Goal: Task Accomplishment & Management: Complete application form

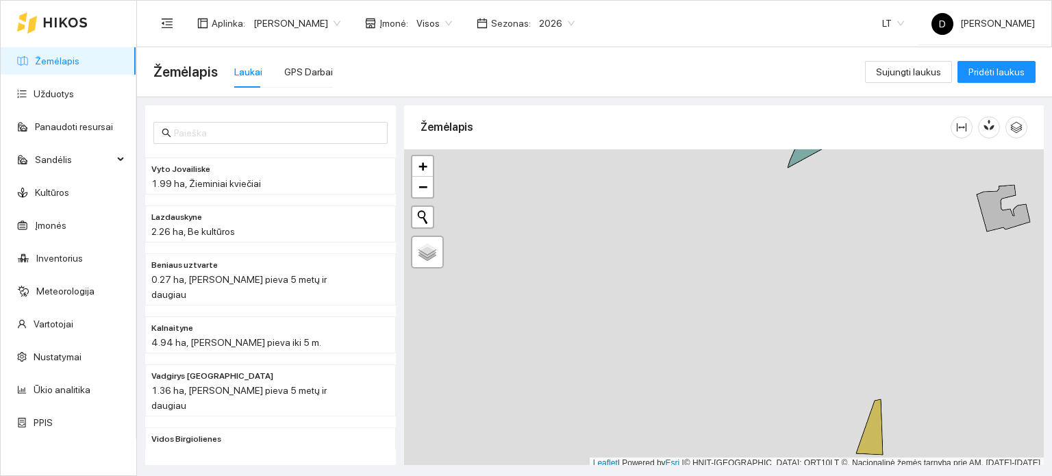
scroll to position [3, 0]
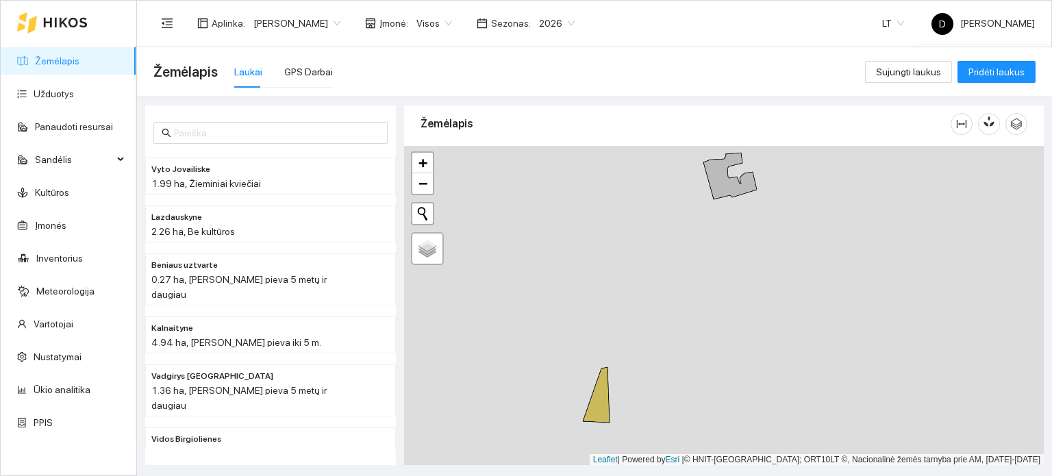
drag, startPoint x: 701, startPoint y: 377, endPoint x: 428, endPoint y: 348, distance: 274.7
click at [428, 348] on div at bounding box center [723, 306] width 639 height 320
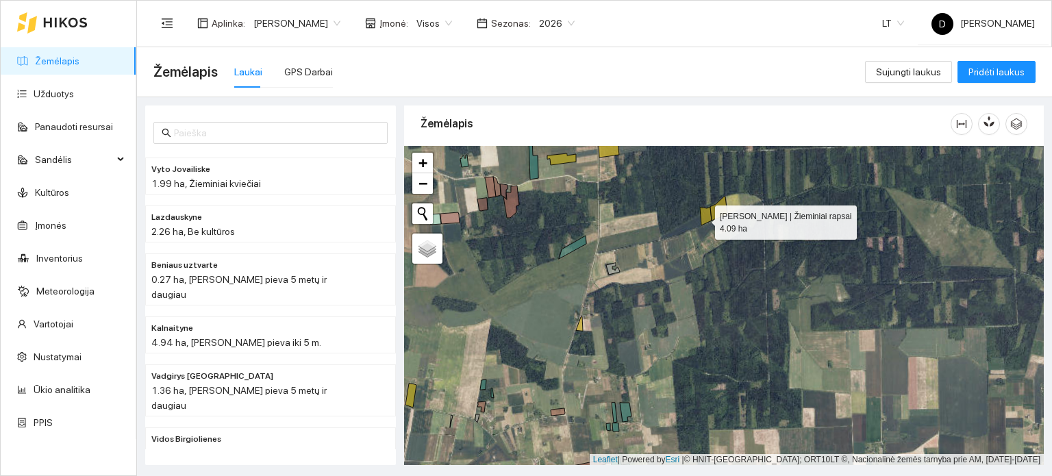
click at [702, 218] on icon at bounding box center [706, 216] width 12 height 18
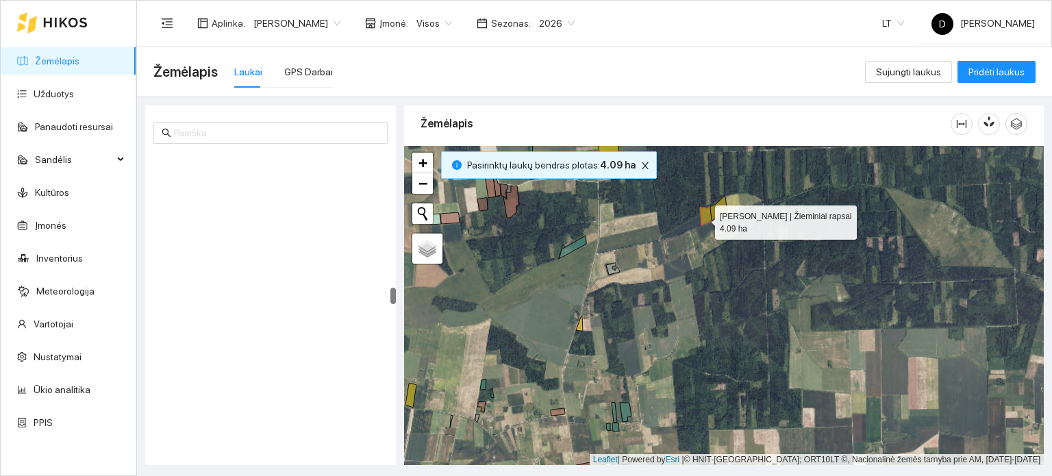
scroll to position [2391, 0]
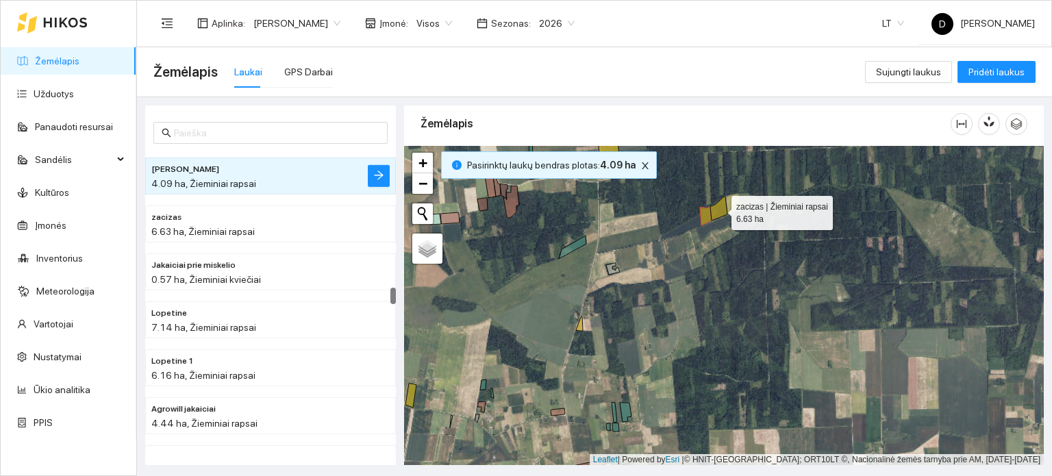
click at [725, 213] on icon at bounding box center [718, 208] width 17 height 24
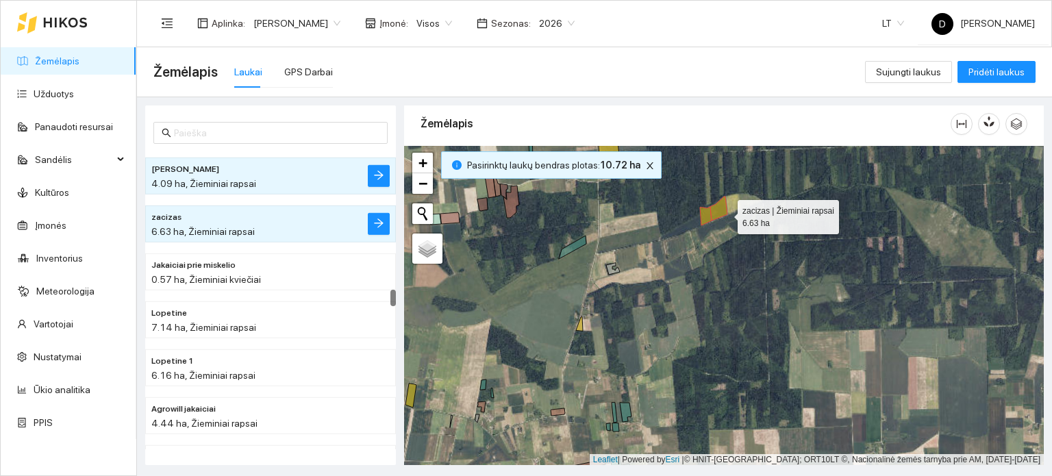
scroll to position [2438, 0]
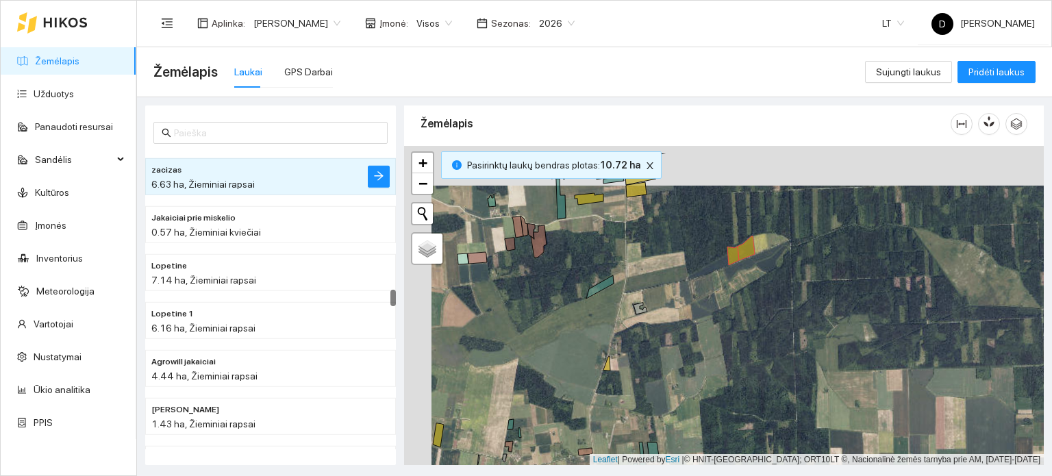
drag, startPoint x: 649, startPoint y: 234, endPoint x: 696, endPoint y: 295, distance: 76.7
click at [693, 294] on div at bounding box center [723, 306] width 639 height 320
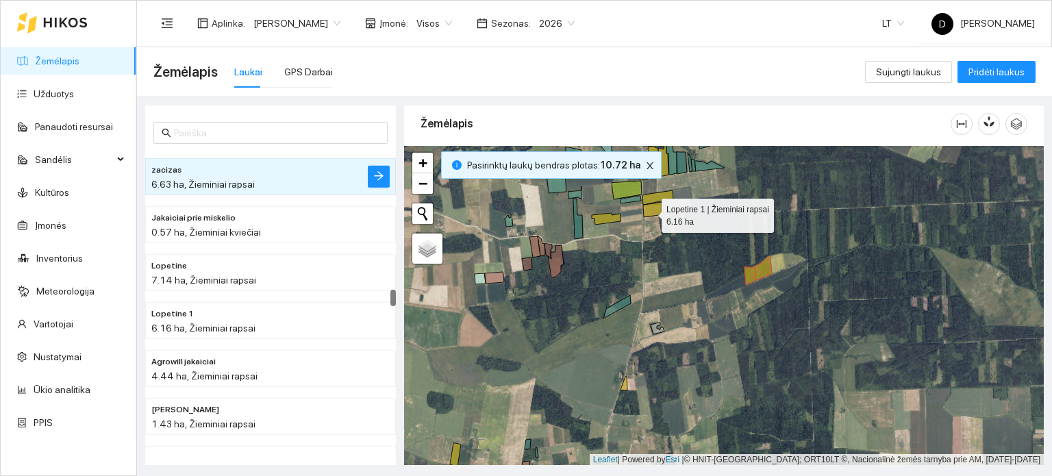
click at [649, 212] on icon at bounding box center [653, 209] width 21 height 15
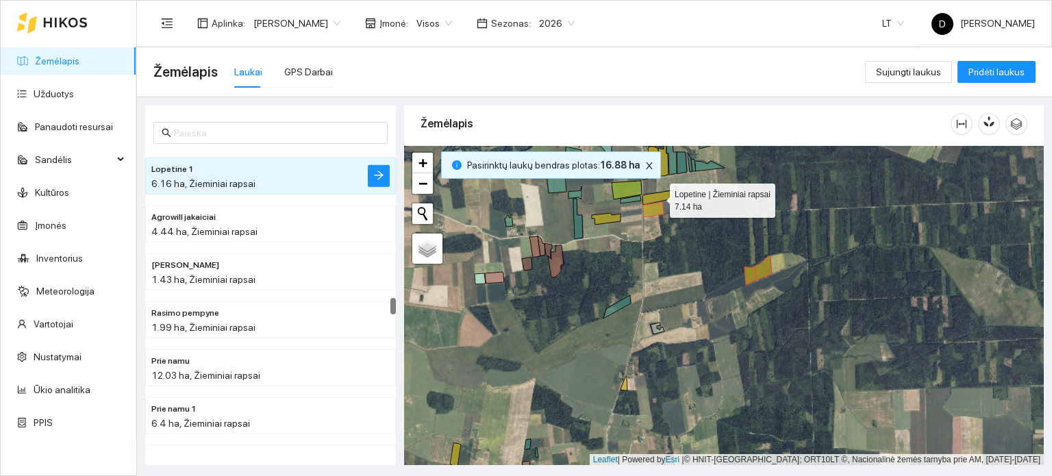
click at [654, 195] on icon at bounding box center [657, 197] width 31 height 14
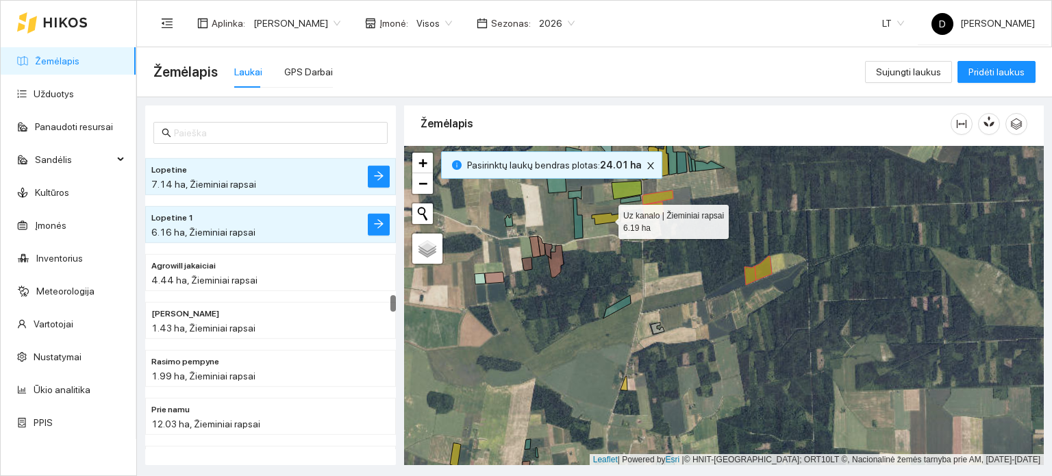
click at [605, 218] on icon at bounding box center [605, 219] width 29 height 12
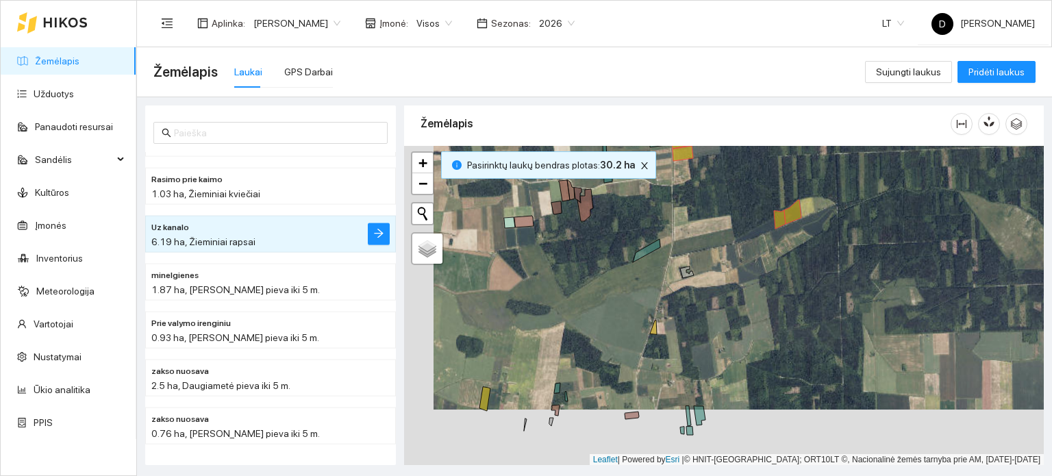
drag, startPoint x: 592, startPoint y: 369, endPoint x: 638, endPoint y: 303, distance: 80.7
click at [637, 303] on div at bounding box center [723, 306] width 639 height 320
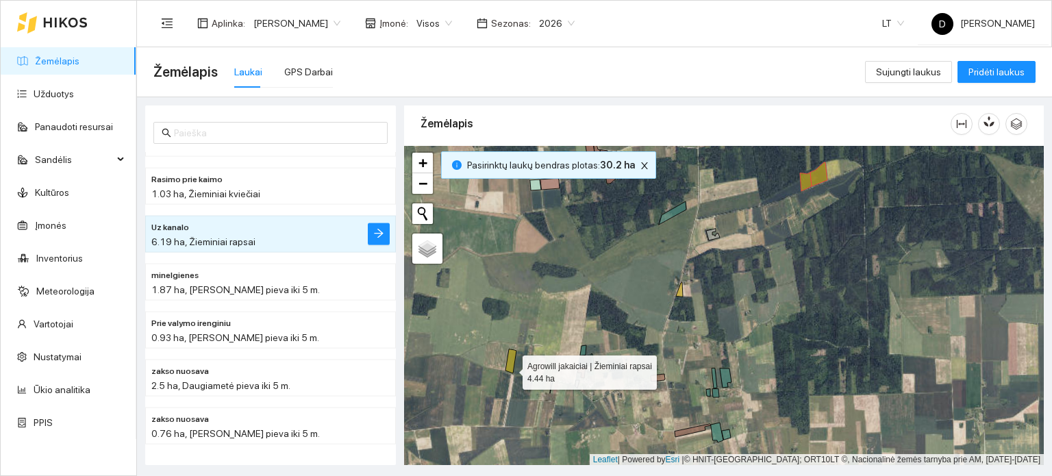
click at [509, 368] on icon at bounding box center [510, 361] width 11 height 24
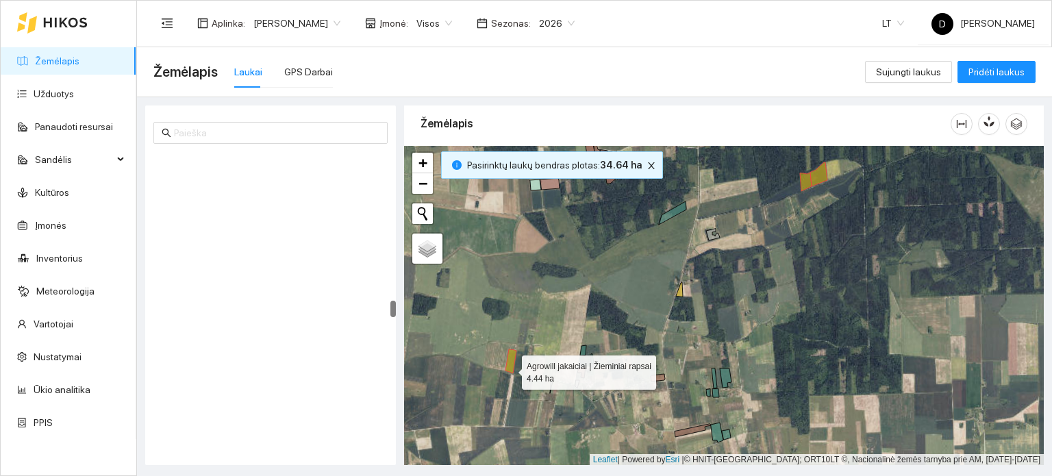
scroll to position [2629, 0]
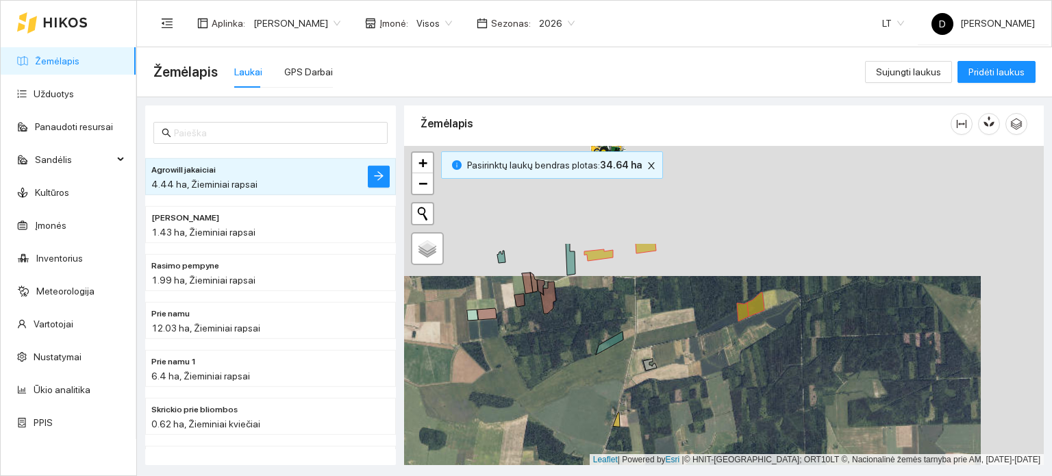
drag, startPoint x: 753, startPoint y: 325, endPoint x: 682, endPoint y: 437, distance: 132.9
click at [685, 438] on div at bounding box center [723, 306] width 639 height 320
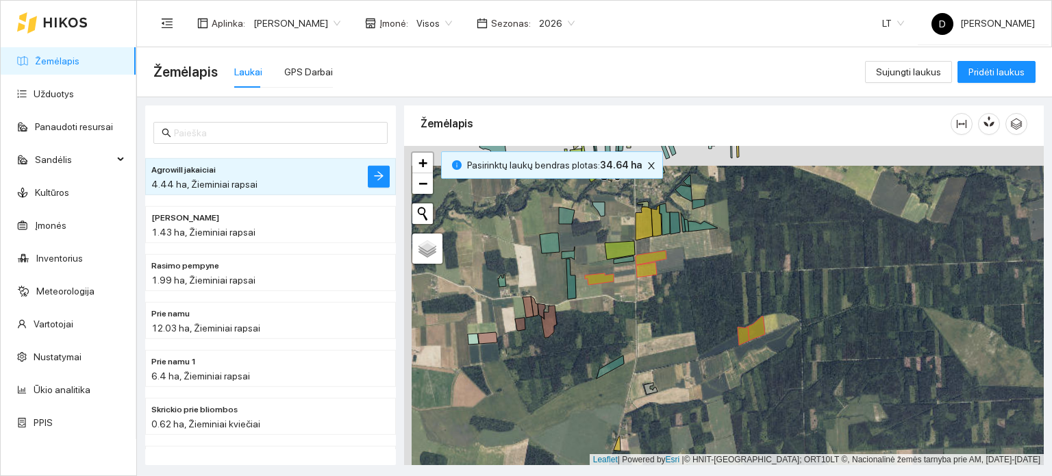
drag, startPoint x: 692, startPoint y: 340, endPoint x: 706, endPoint y: 393, distance: 54.6
click at [706, 393] on div at bounding box center [723, 306] width 639 height 320
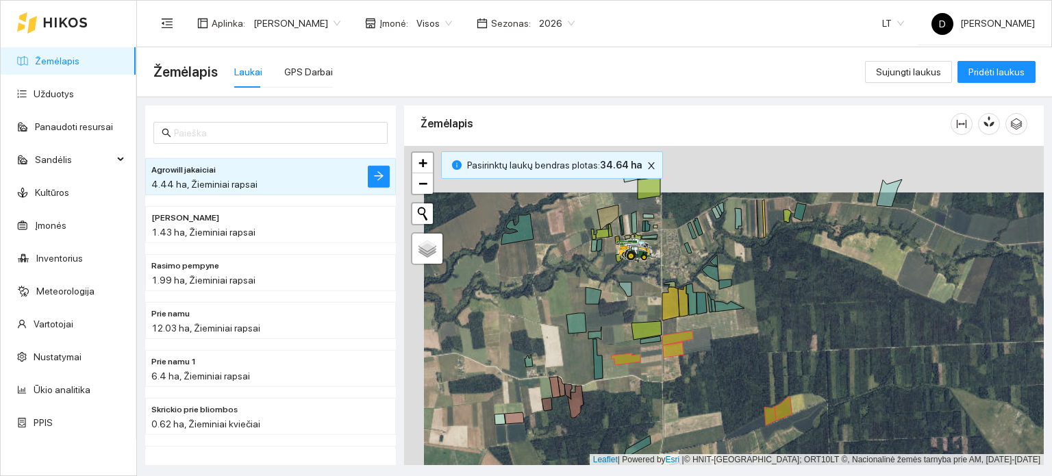
drag, startPoint x: 782, startPoint y: 303, endPoint x: 790, endPoint y: 314, distance: 14.2
click at [790, 314] on div at bounding box center [723, 306] width 639 height 320
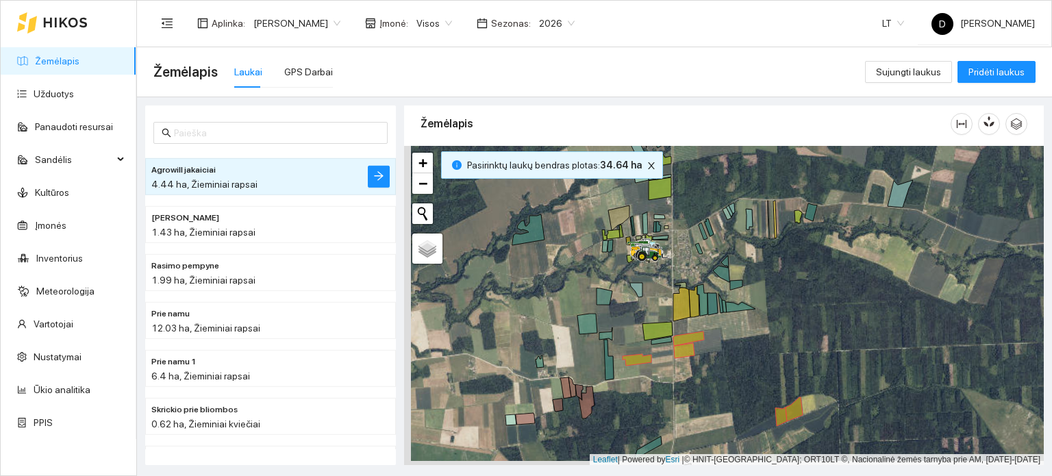
drag, startPoint x: 741, startPoint y: 366, endPoint x: 765, endPoint y: 258, distance: 110.8
click at [765, 259] on div at bounding box center [723, 306] width 639 height 320
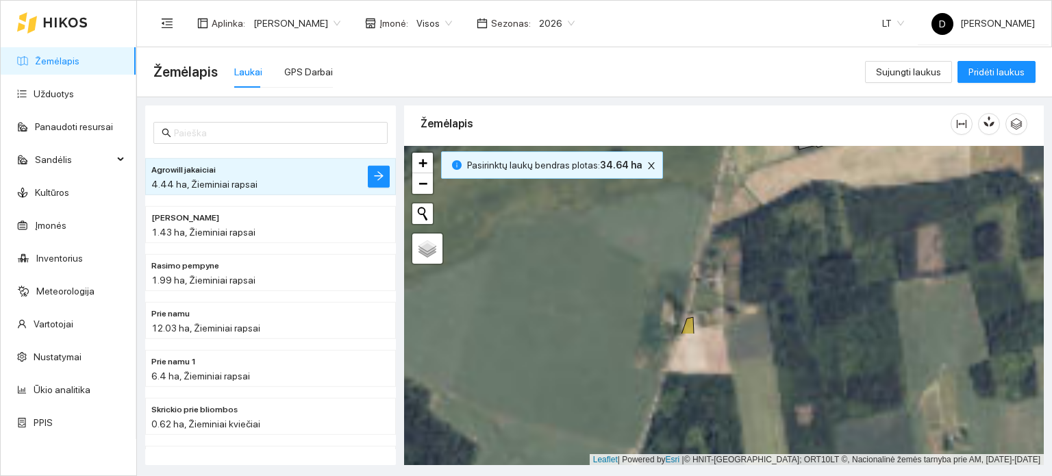
drag, startPoint x: 700, startPoint y: 372, endPoint x: 748, endPoint y: 199, distance: 179.9
click at [748, 201] on div at bounding box center [723, 306] width 639 height 320
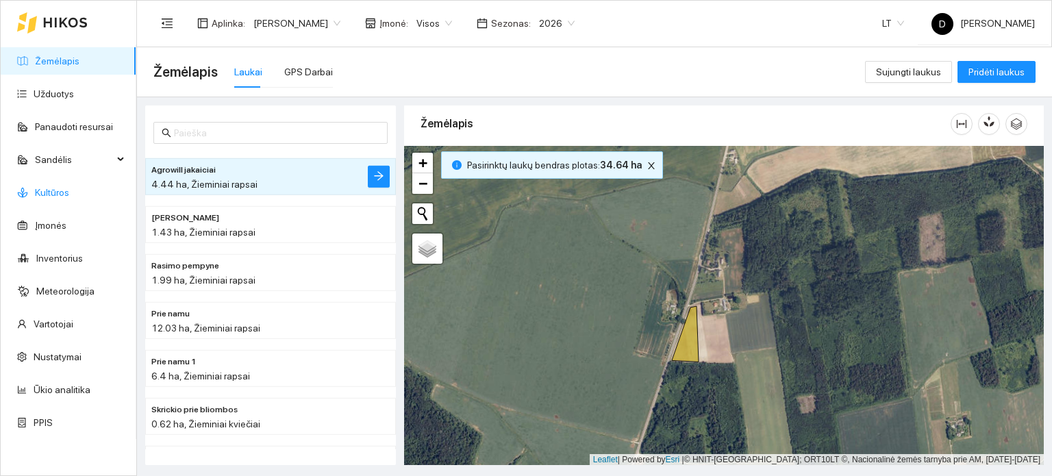
click at [47, 190] on link "Kultūros" at bounding box center [52, 192] width 34 height 11
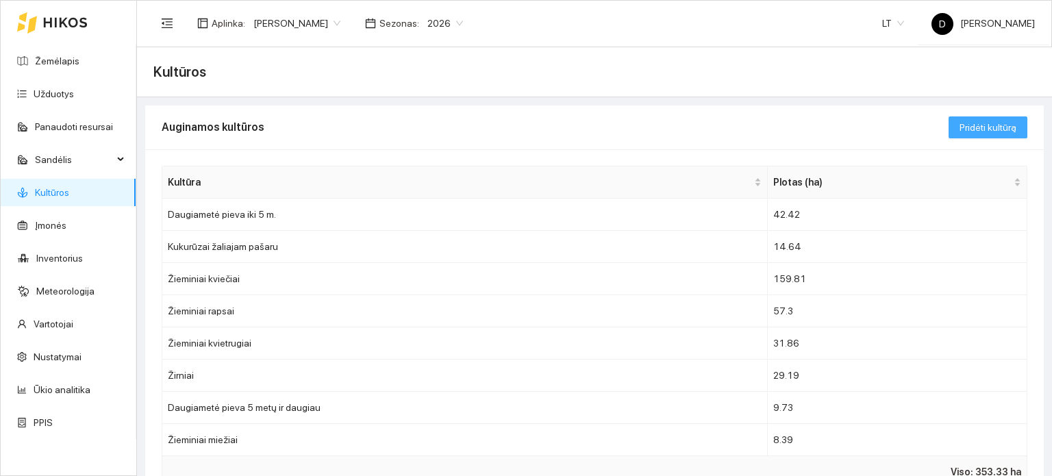
click at [980, 120] on span "Pridėti kultūrą" at bounding box center [987, 127] width 57 height 15
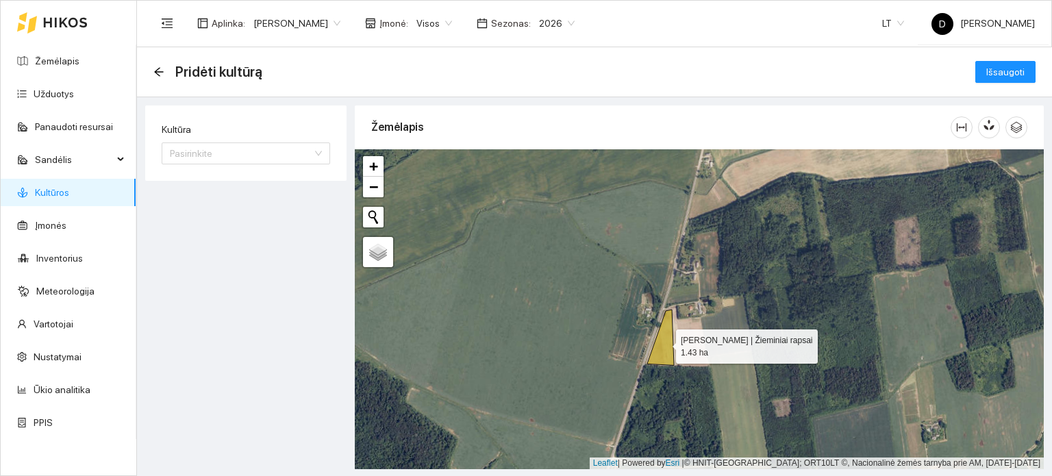
click at [663, 344] on icon at bounding box center [660, 336] width 27 height 55
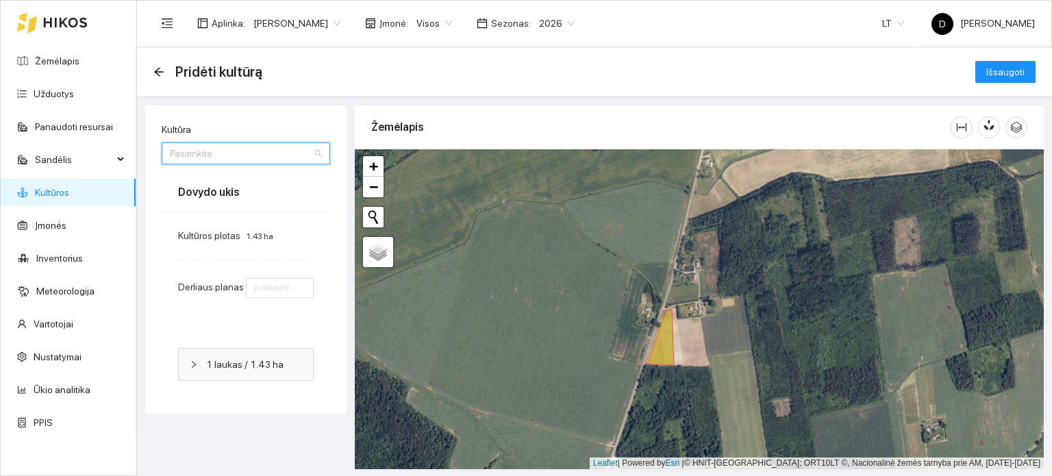
click at [263, 153] on input "Kultūra" at bounding box center [241, 153] width 142 height 21
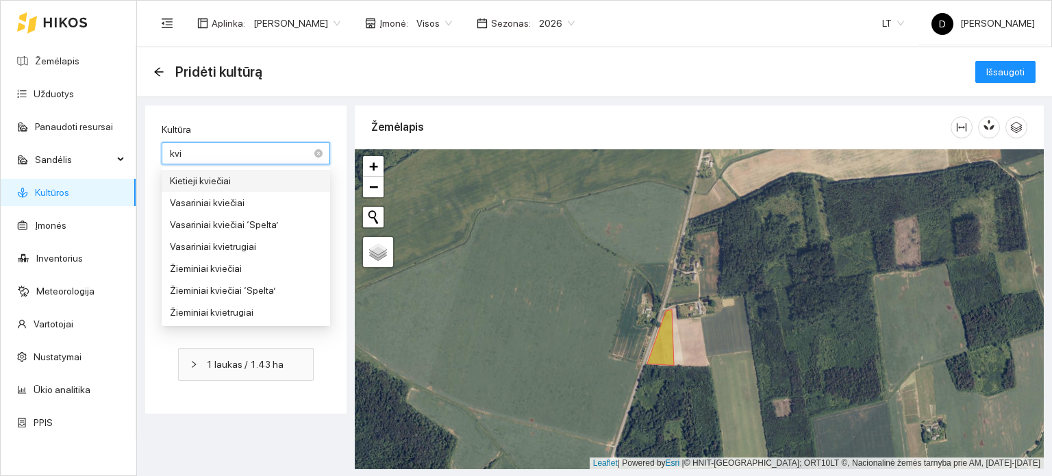
type input "kvie"
click at [222, 309] on div "Žieminiai kvietrugiai" at bounding box center [246, 312] width 152 height 15
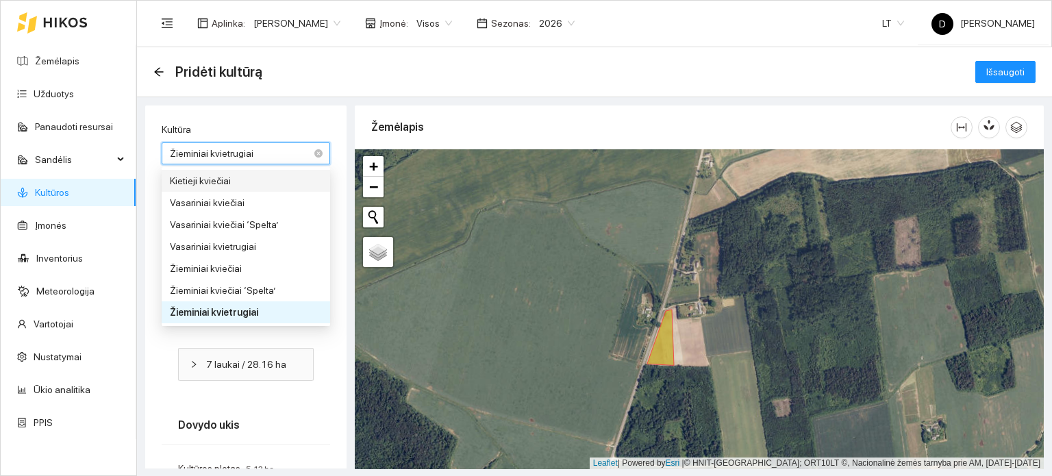
type input "4"
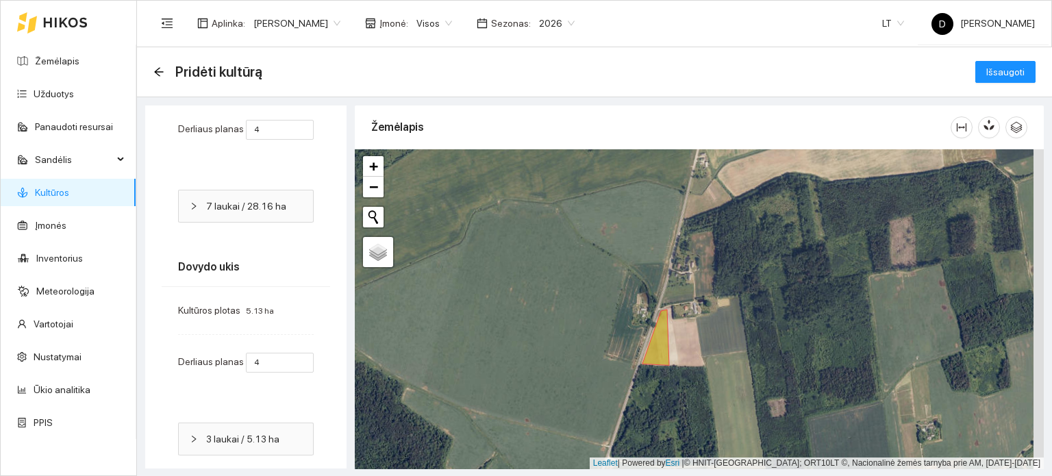
scroll to position [177, 0]
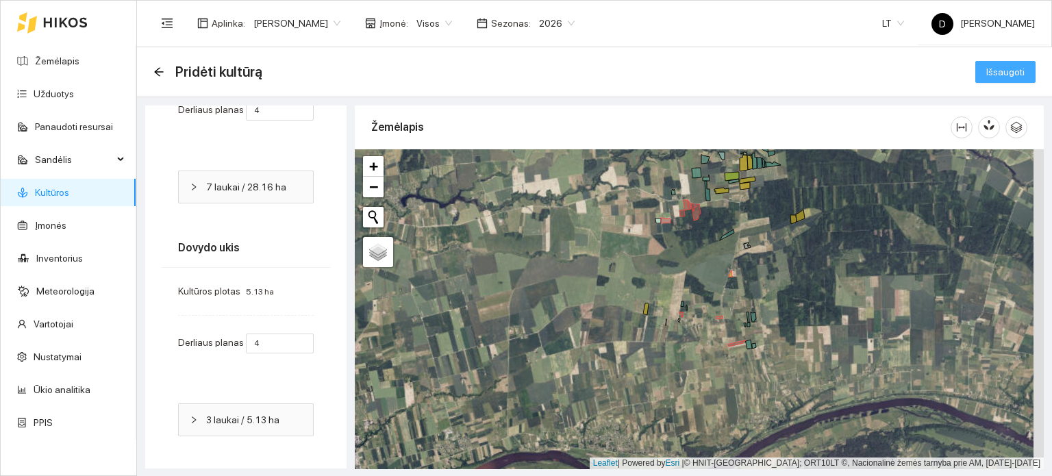
click at [1010, 74] on span "Išsaugoti" at bounding box center [1005, 71] width 38 height 15
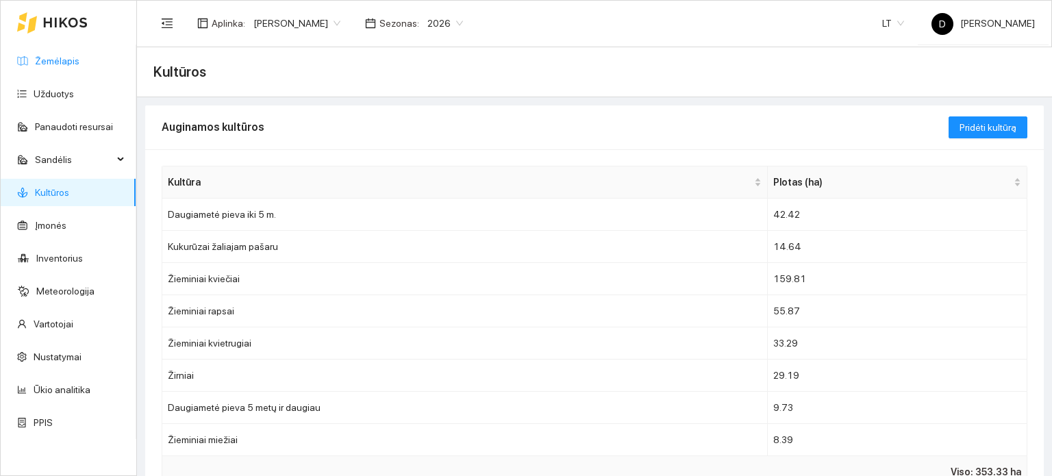
click at [61, 57] on link "Žemėlapis" at bounding box center [57, 60] width 44 height 11
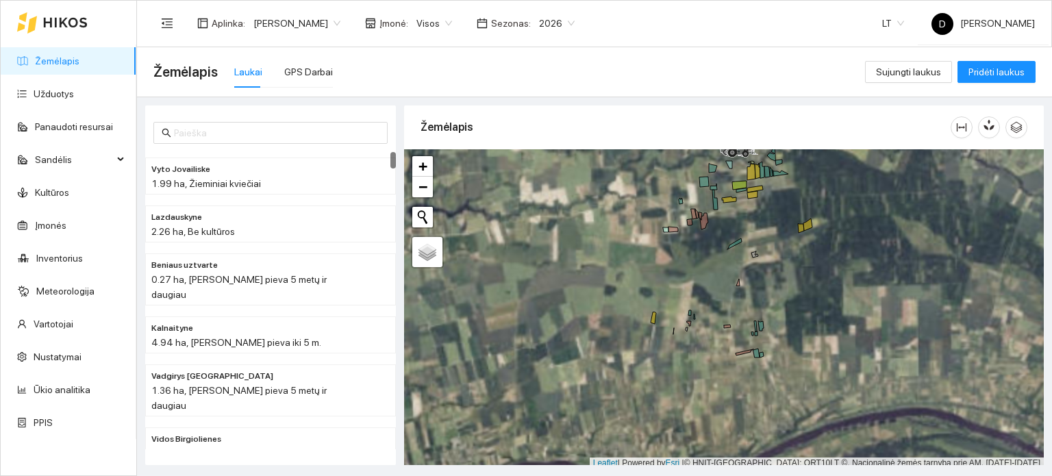
scroll to position [3, 0]
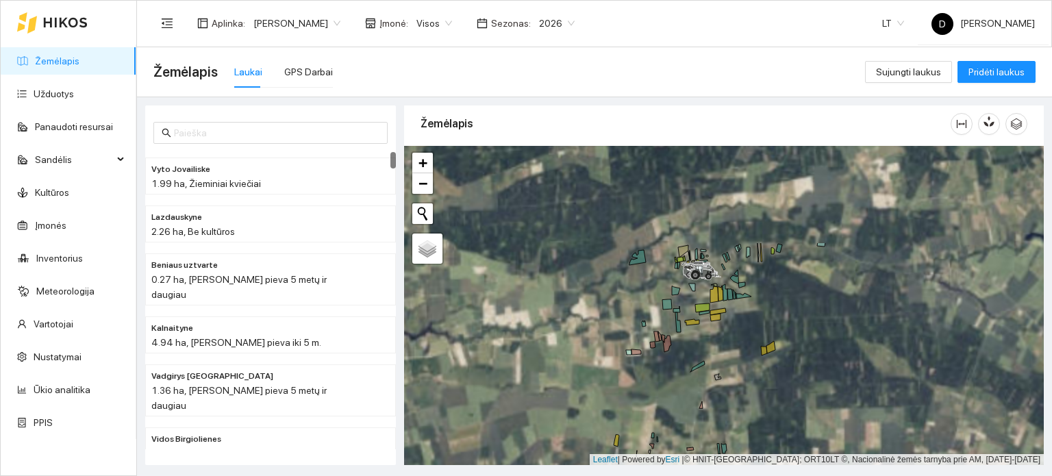
drag, startPoint x: 737, startPoint y: 251, endPoint x: 698, endPoint y: 379, distance: 133.2
click at [698, 379] on div at bounding box center [723, 306] width 639 height 320
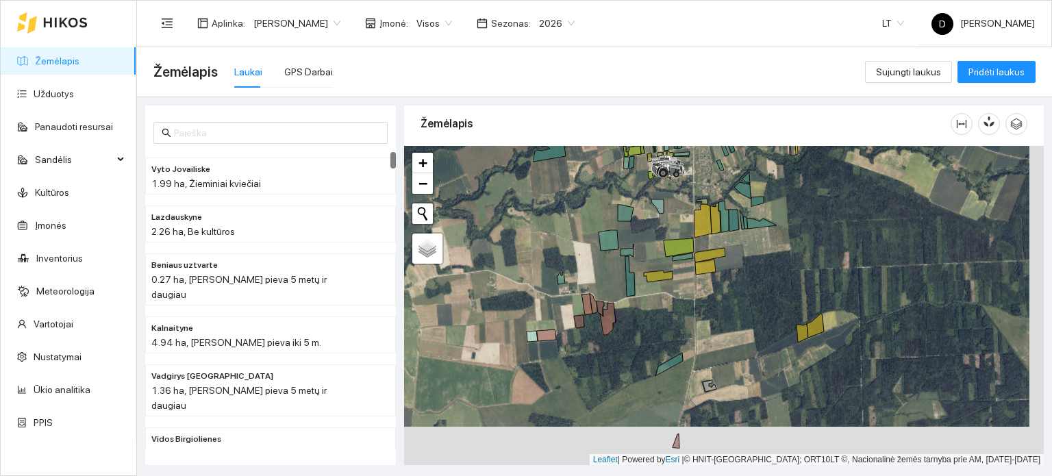
drag, startPoint x: 733, startPoint y: 396, endPoint x: 712, endPoint y: 307, distance: 92.2
click at [712, 307] on div at bounding box center [723, 306] width 639 height 320
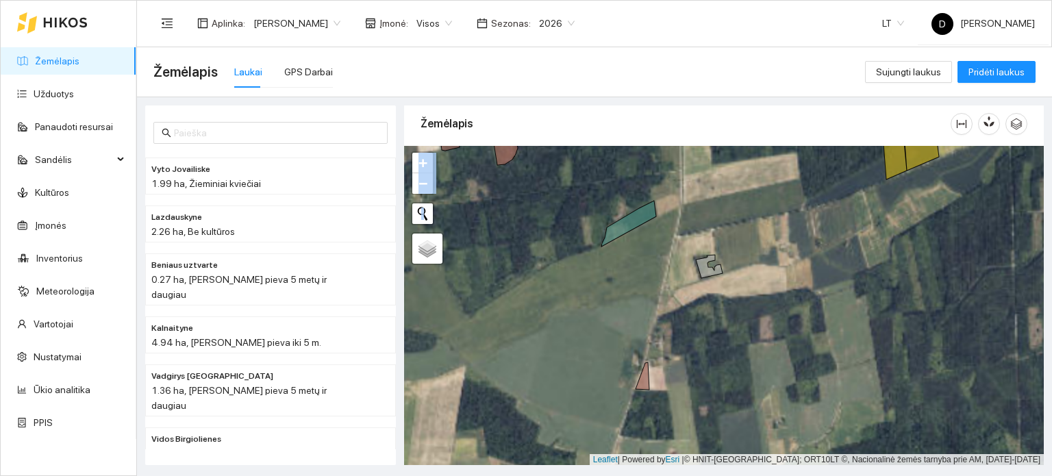
drag, startPoint x: 696, startPoint y: 360, endPoint x: 724, endPoint y: 203, distance: 159.4
click at [722, 205] on div at bounding box center [723, 306] width 639 height 320
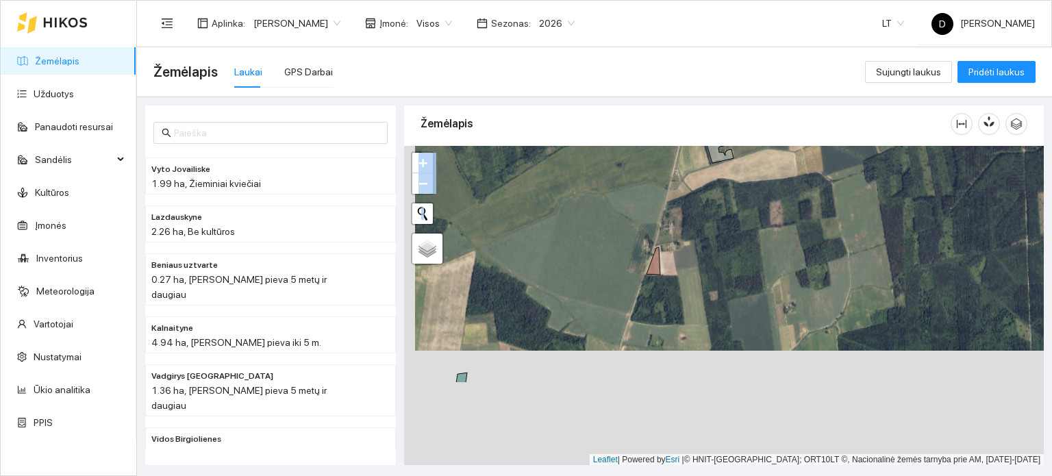
drag, startPoint x: 682, startPoint y: 368, endPoint x: 721, endPoint y: 168, distance: 203.7
click at [717, 172] on div at bounding box center [723, 306] width 639 height 320
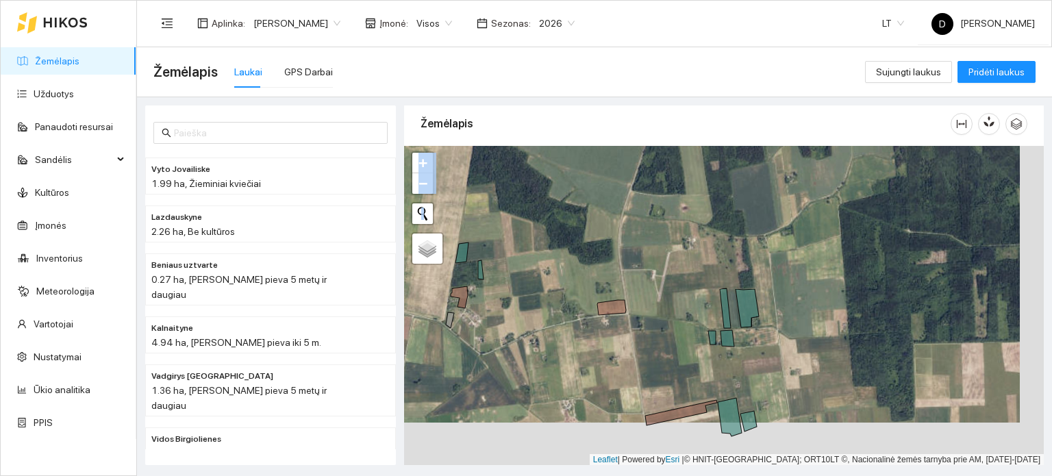
drag, startPoint x: 654, startPoint y: 370, endPoint x: 619, endPoint y: 216, distance: 158.6
click at [619, 216] on div at bounding box center [723, 306] width 639 height 320
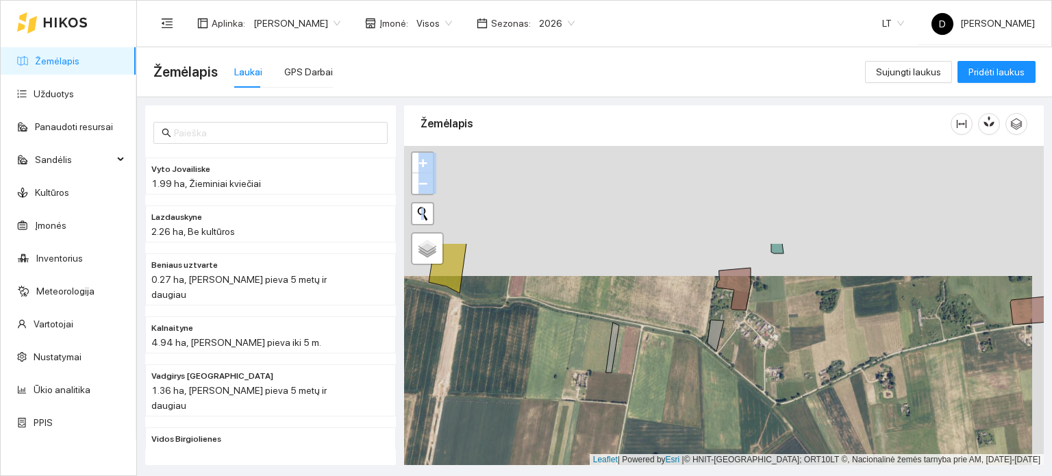
drag, startPoint x: 806, startPoint y: 317, endPoint x: 794, endPoint y: 447, distance: 130.7
click at [794, 446] on div at bounding box center [723, 306] width 639 height 320
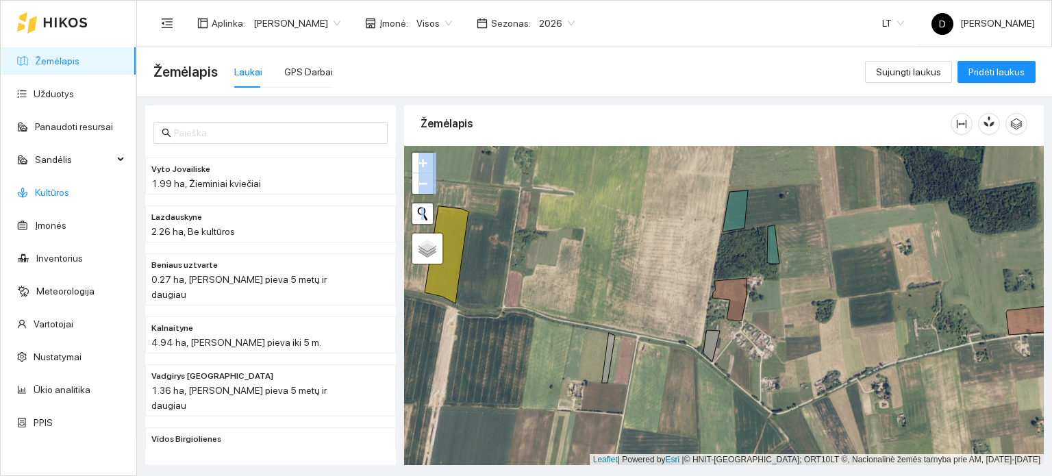
click at [44, 194] on link "Kultūros" at bounding box center [52, 192] width 34 height 11
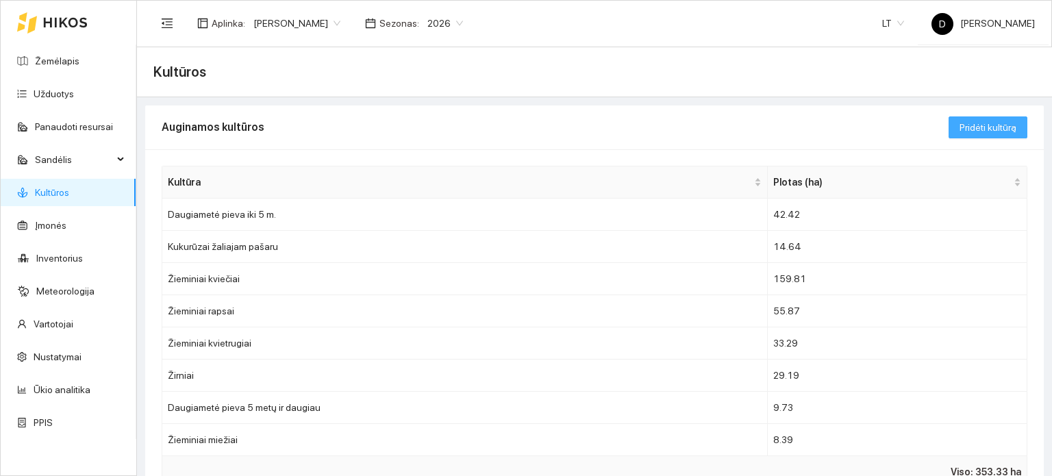
click at [973, 129] on span "Pridėti kultūrą" at bounding box center [987, 127] width 57 height 15
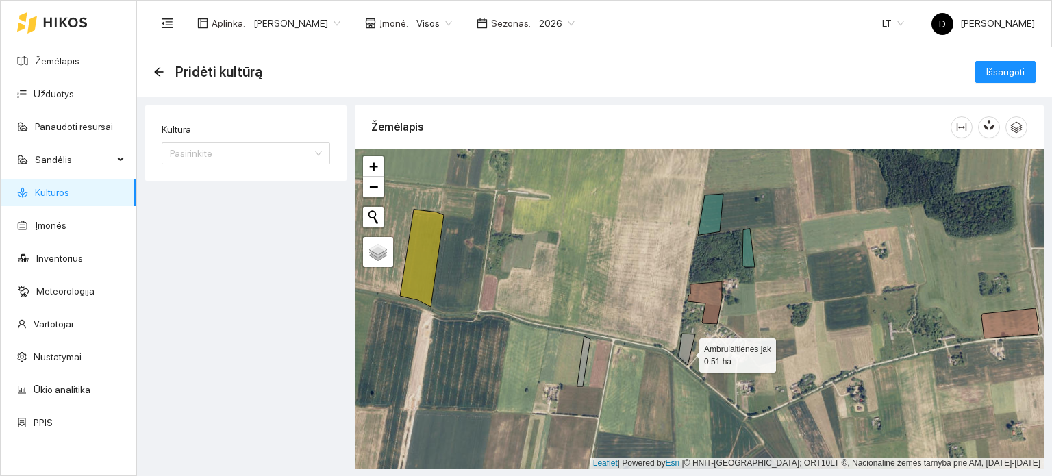
click at [687, 352] on icon at bounding box center [686, 348] width 16 height 31
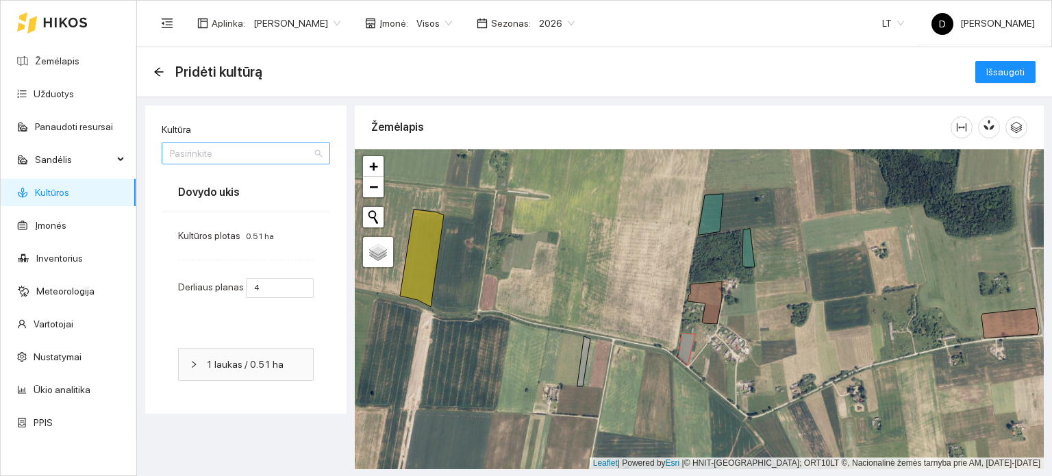
click at [234, 155] on input "Kultūra" at bounding box center [241, 153] width 142 height 21
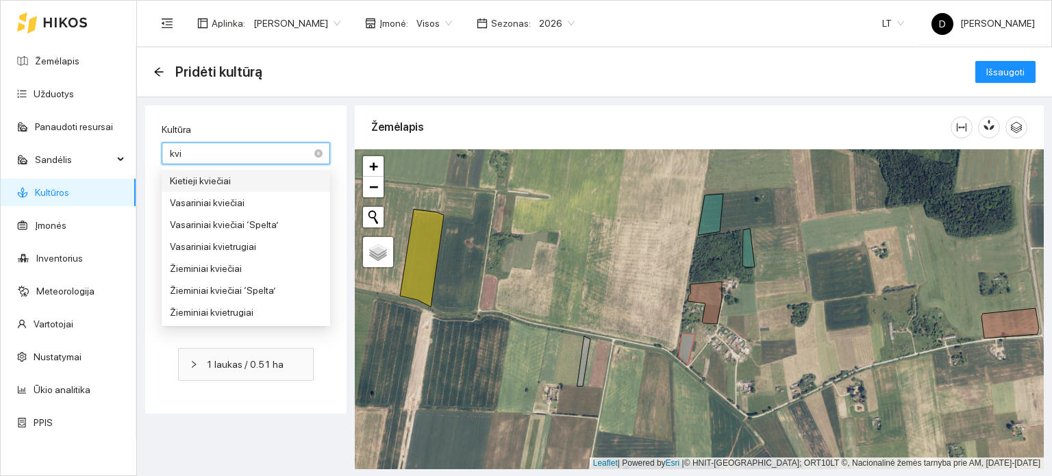
type input "kvie"
click at [266, 265] on div "Žieminiai kviečiai" at bounding box center [246, 268] width 152 height 15
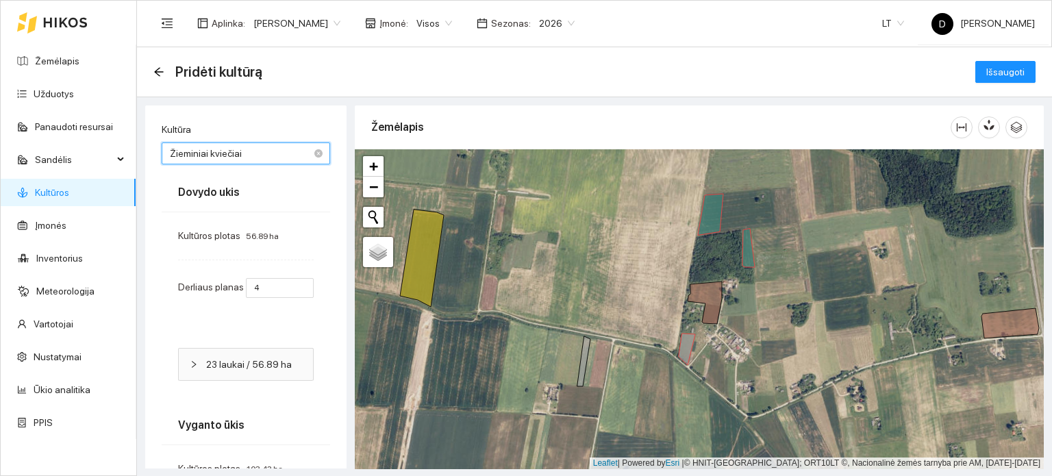
type input "5"
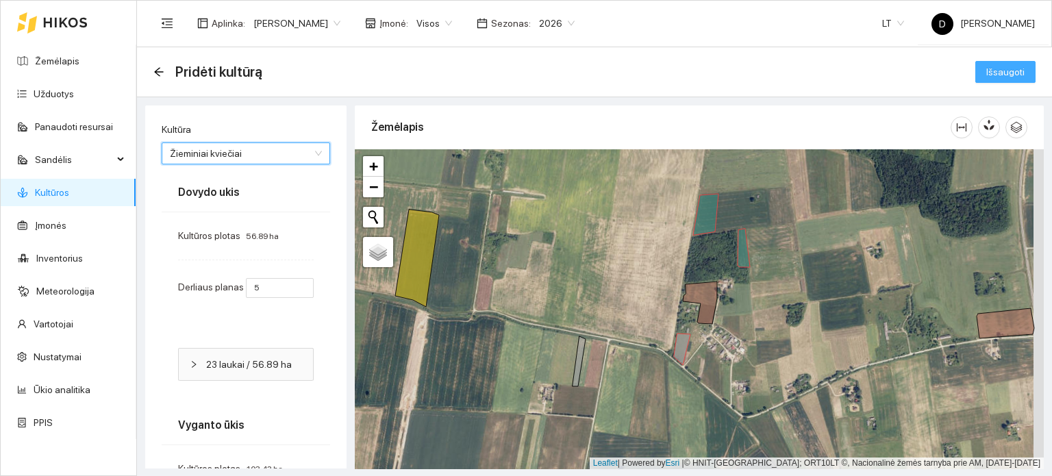
click at [986, 71] on span "Išsaugoti" at bounding box center [1005, 71] width 38 height 15
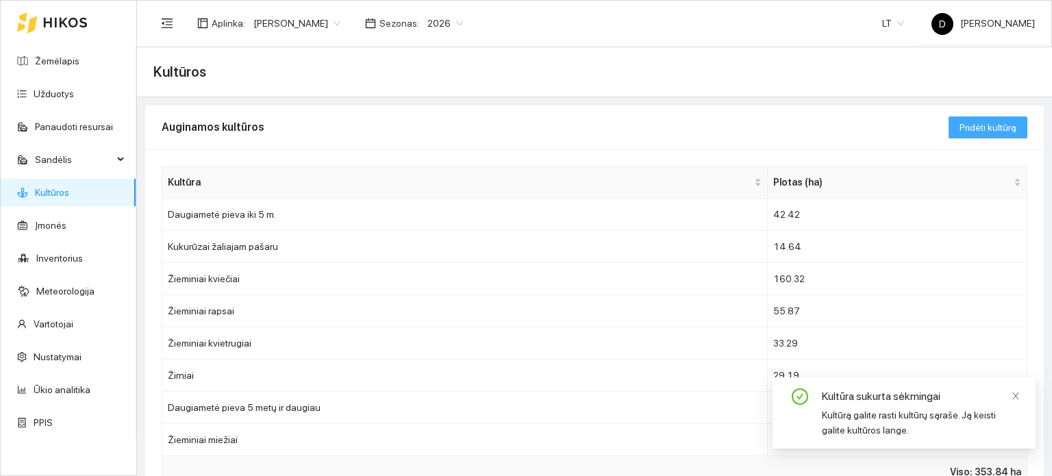
click at [1002, 120] on span "Pridėti kultūrą" at bounding box center [987, 127] width 57 height 15
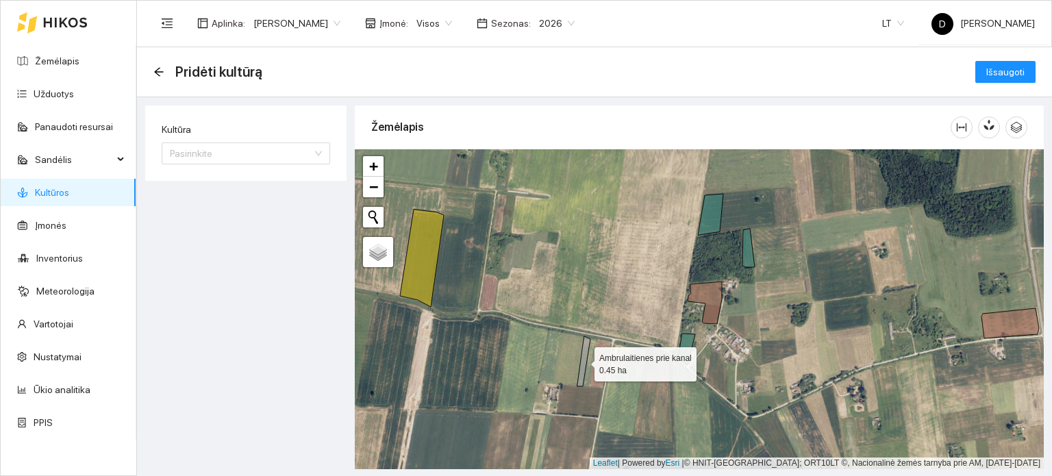
click at [582, 361] on icon at bounding box center [583, 361] width 13 height 50
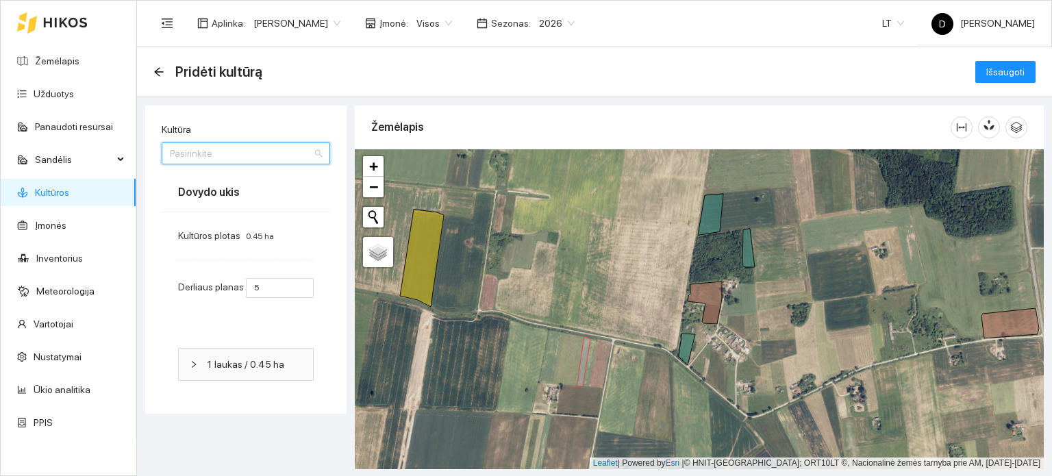
click at [260, 155] on input "Kultūra" at bounding box center [241, 153] width 142 height 21
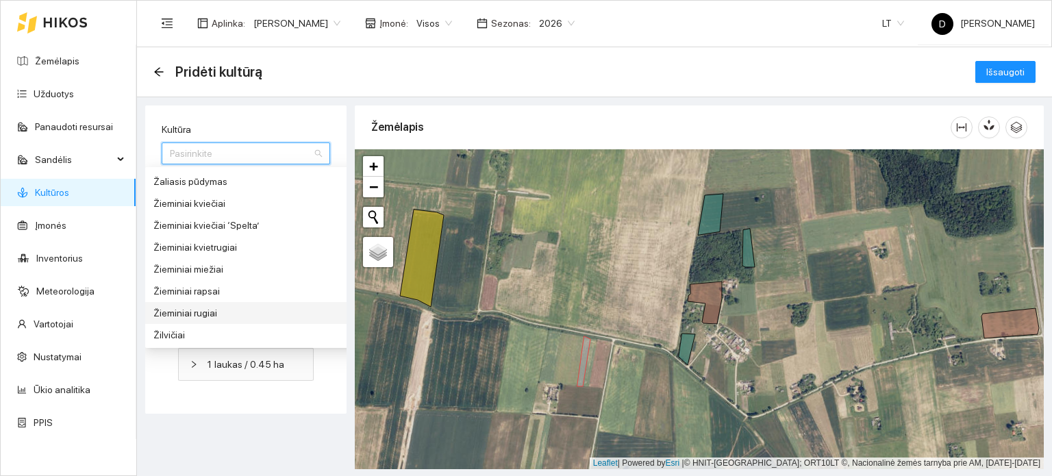
scroll to position [1533, 0]
click at [203, 338] on div "Žirniai" at bounding box center [255, 334] width 205 height 15
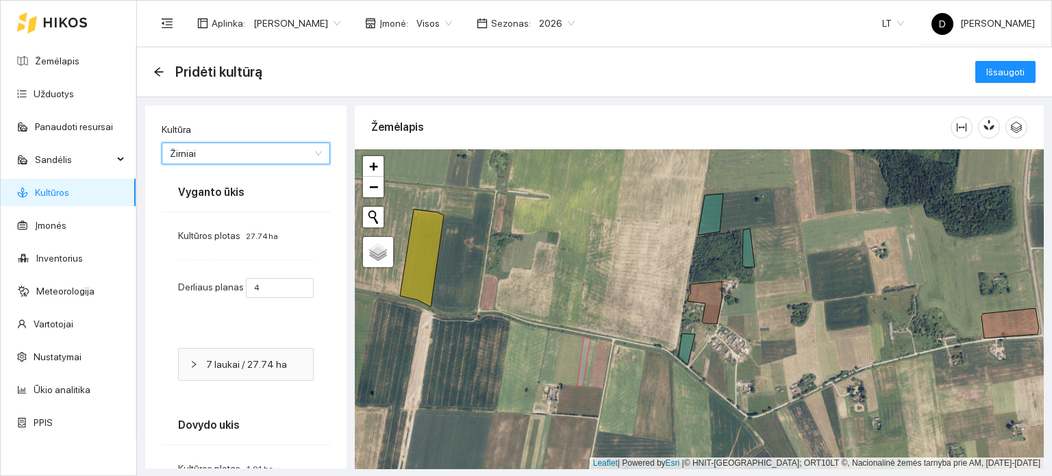
type input "3"
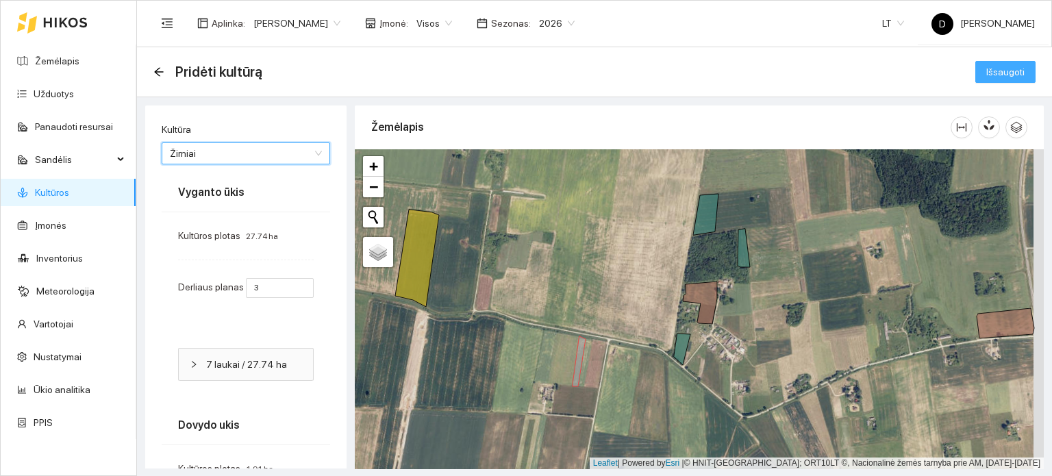
click at [1002, 68] on span "Išsaugoti" at bounding box center [1005, 71] width 38 height 15
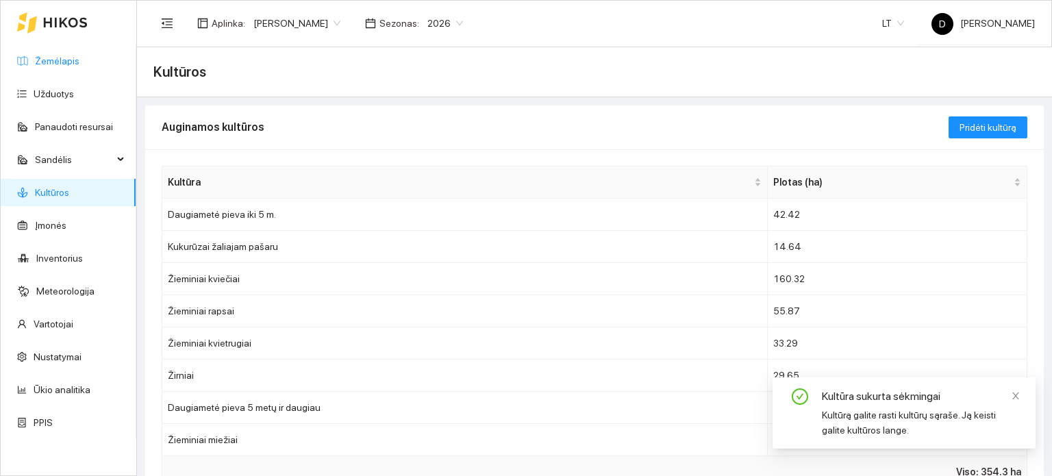
click at [49, 62] on link "Žemėlapis" at bounding box center [57, 60] width 44 height 11
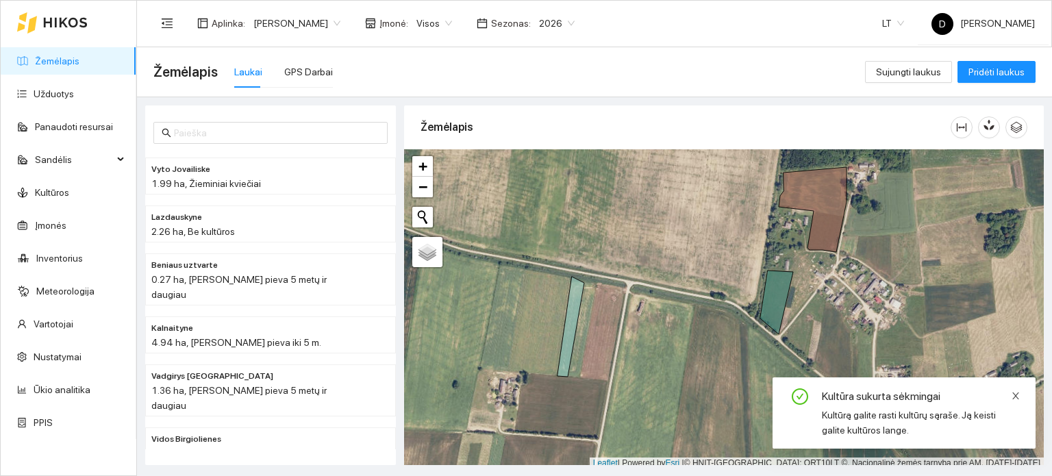
click at [1016, 396] on icon "close" at bounding box center [1015, 395] width 7 height 7
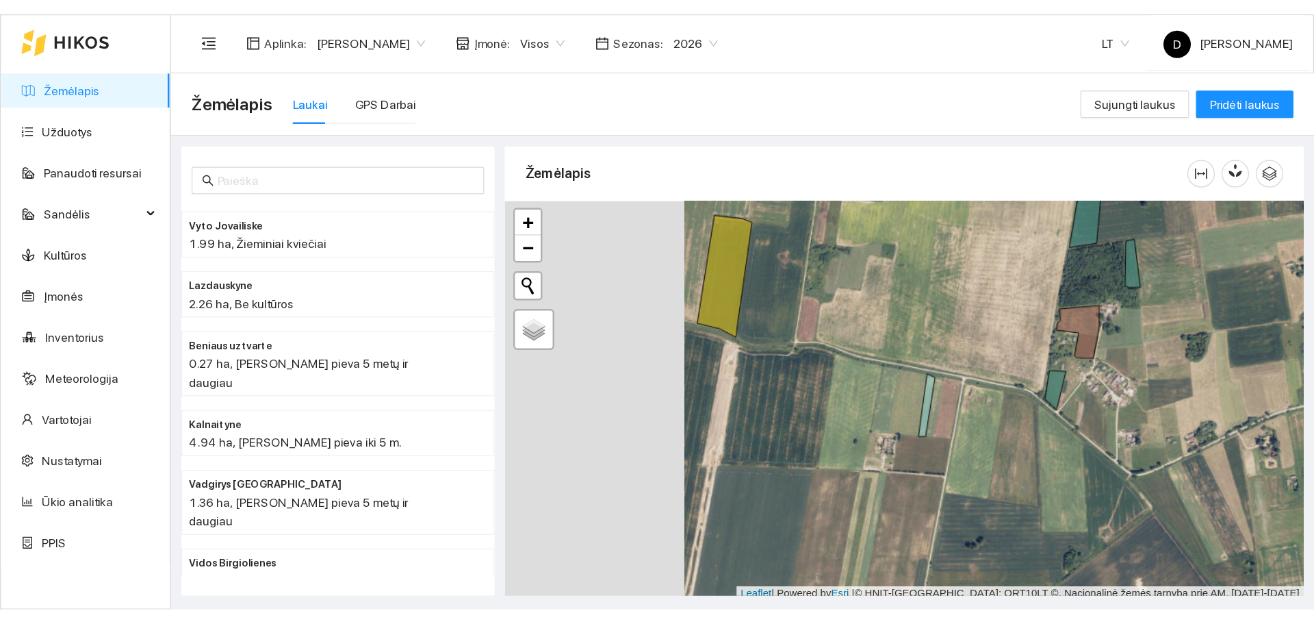
scroll to position [3, 0]
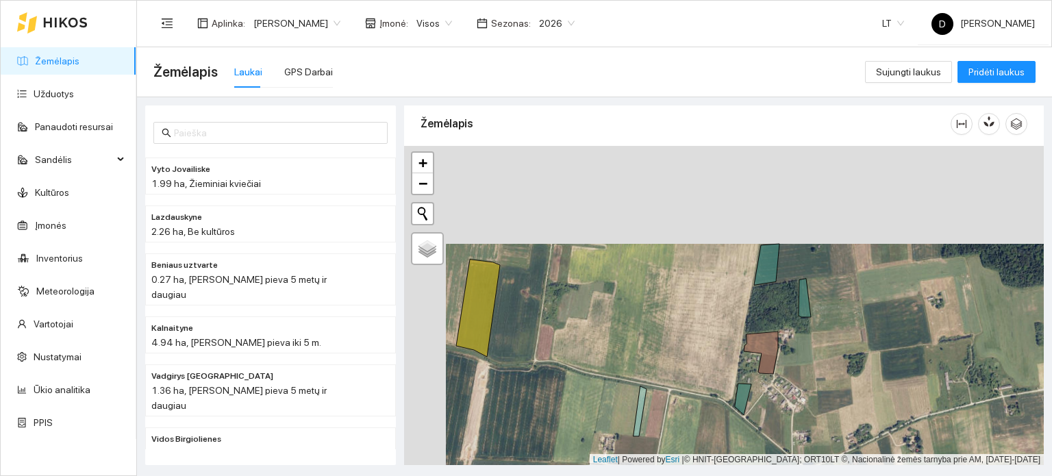
drag, startPoint x: 967, startPoint y: 246, endPoint x: 819, endPoint y: 356, distance: 184.6
click at [830, 361] on div at bounding box center [723, 306] width 639 height 320
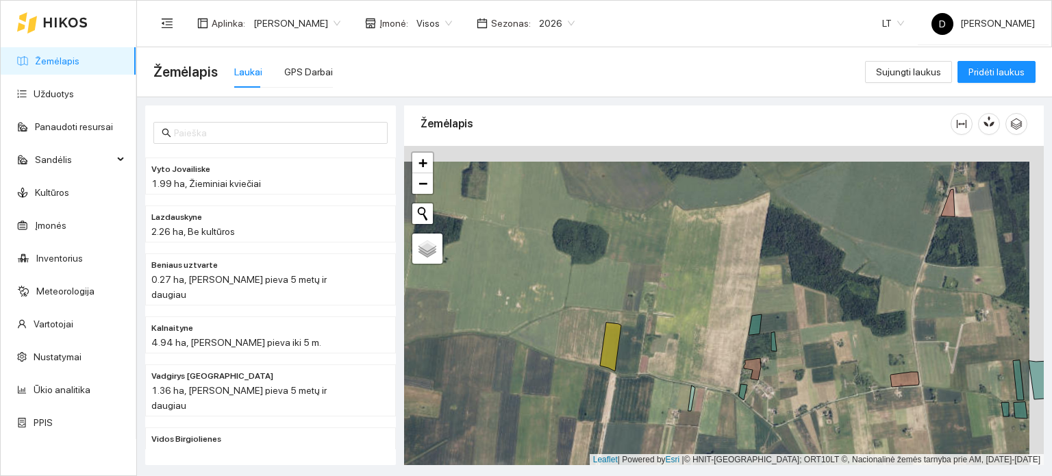
drag, startPoint x: 860, startPoint y: 343, endPoint x: 745, endPoint y: 397, distance: 127.1
click at [745, 397] on div at bounding box center [723, 306] width 639 height 320
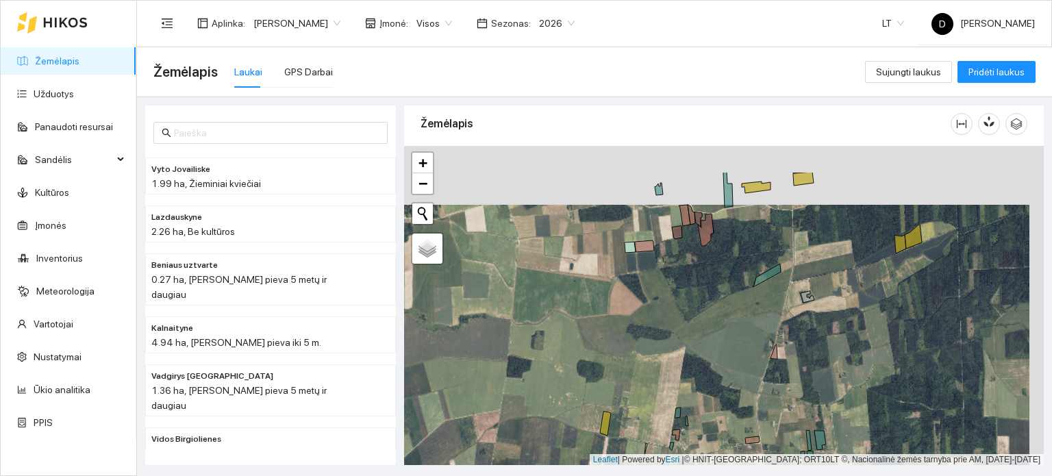
drag, startPoint x: 860, startPoint y: 273, endPoint x: 786, endPoint y: 381, distance: 130.5
click at [787, 381] on div at bounding box center [723, 306] width 639 height 320
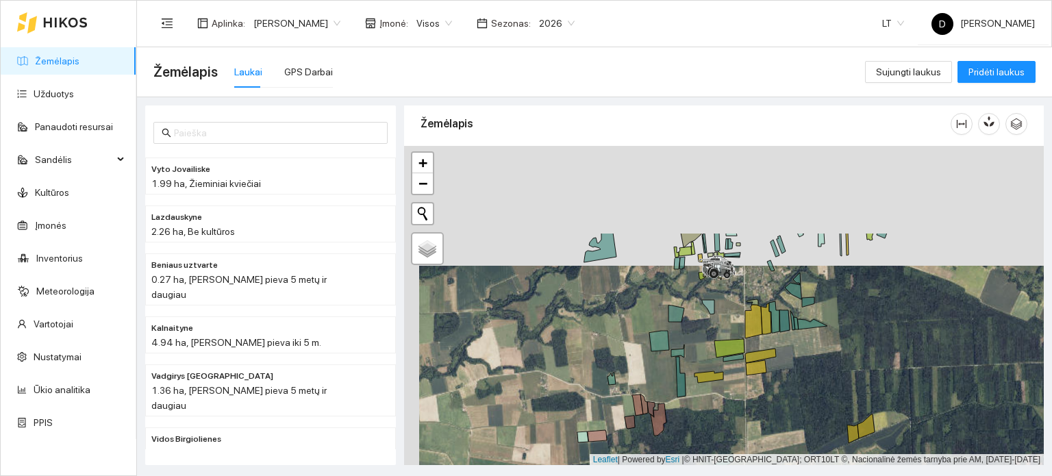
drag, startPoint x: 775, startPoint y: 264, endPoint x: 787, endPoint y: 390, distance: 127.2
click at [787, 390] on div at bounding box center [723, 306] width 639 height 320
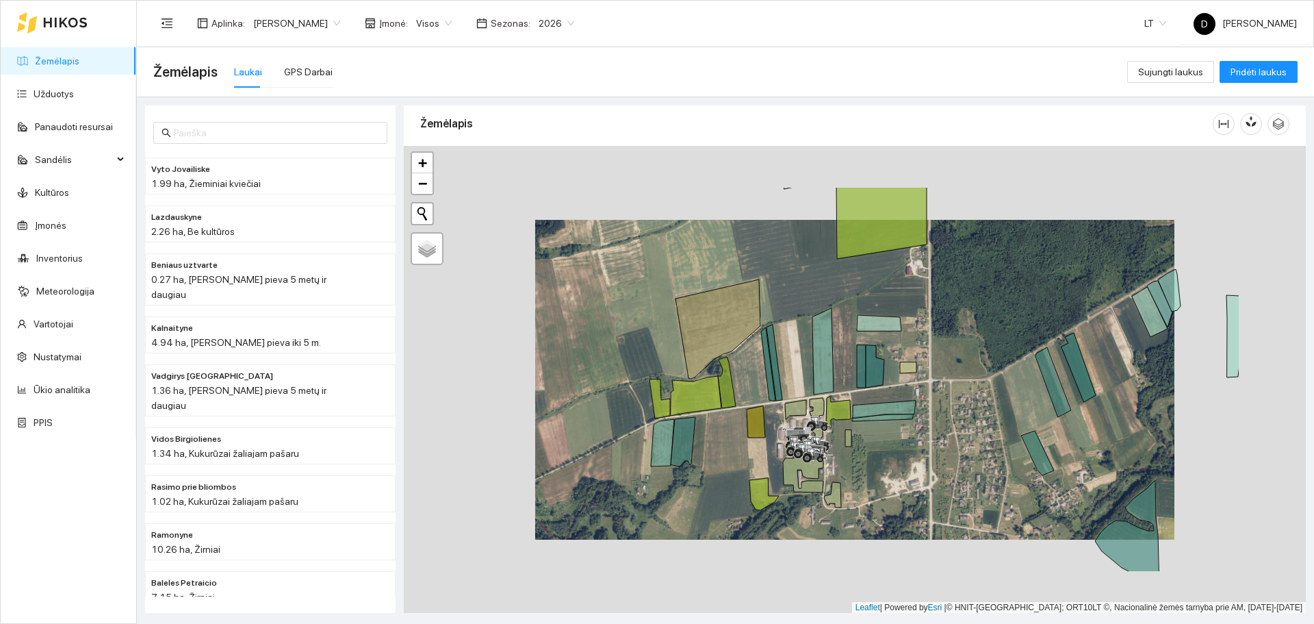
scroll to position [4, 0]
